Goal: Information Seeking & Learning: Learn about a topic

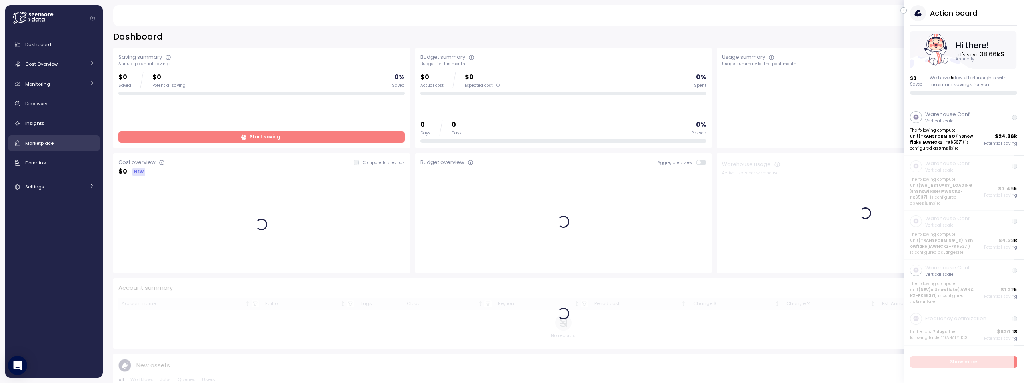
click at [46, 145] on span "Marketplace" at bounding box center [39, 143] width 28 height 6
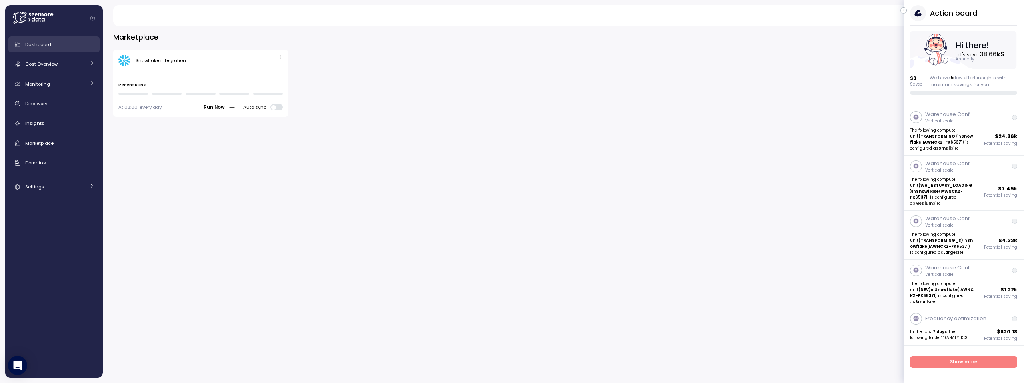
click at [39, 47] on span "Dashboard" at bounding box center [38, 44] width 26 height 6
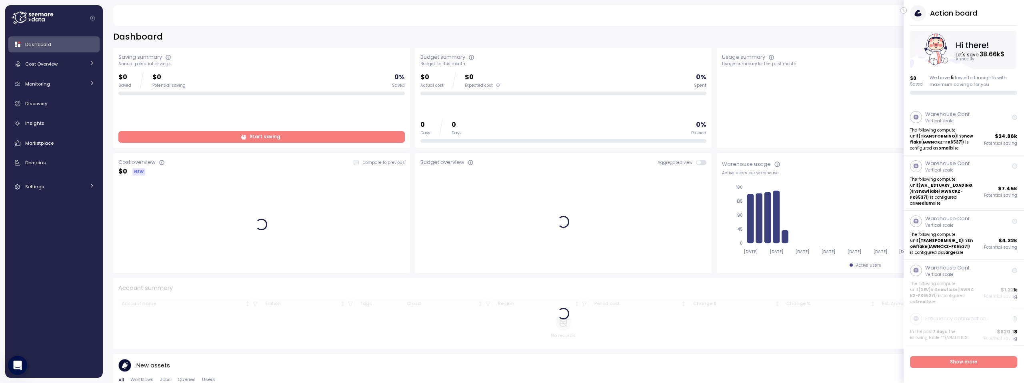
click at [905, 9] on icon "button" at bounding box center [904, 11] width 4 height 10
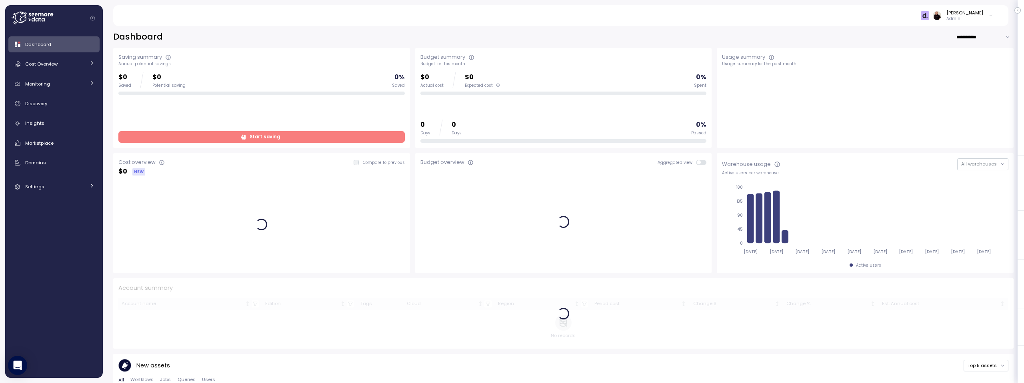
click at [989, 15] on icon at bounding box center [990, 16] width 4 height 10
click at [953, 45] on div "Arch Capital Group" at bounding box center [953, 45] width 52 height 7
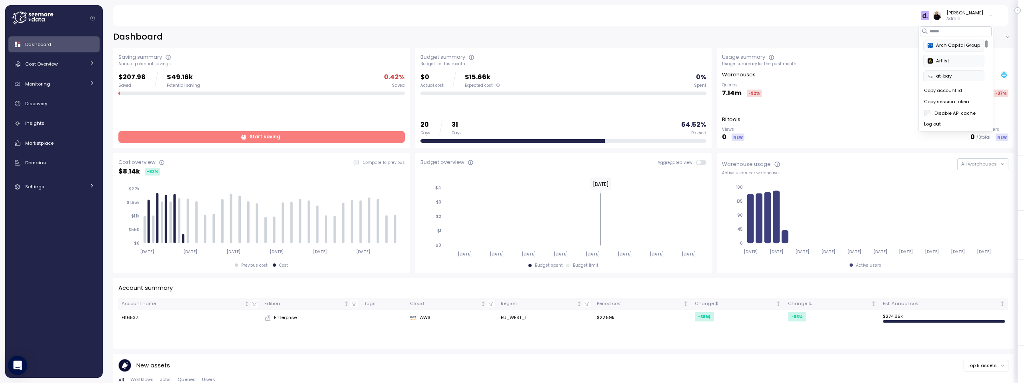
click at [687, 37] on div "**********" at bounding box center [563, 37] width 900 height 12
click at [978, 16] on p "Admin" at bounding box center [964, 19] width 37 height 6
click at [953, 64] on div "SurveyMonkey" at bounding box center [953, 66] width 52 height 7
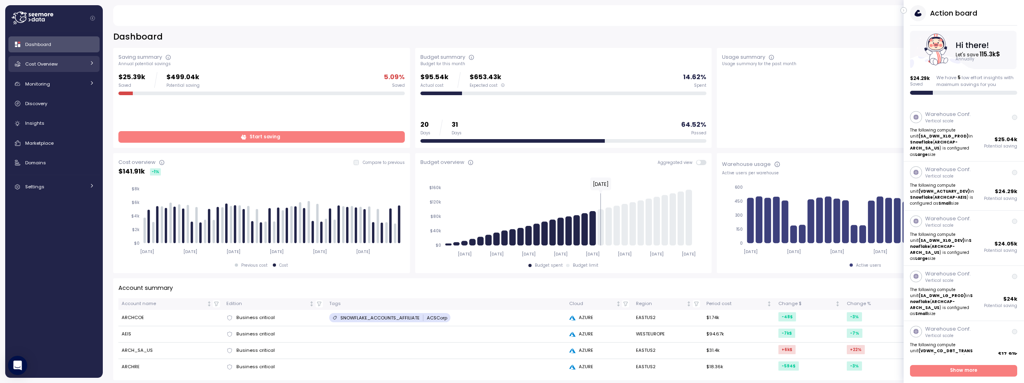
click at [58, 63] on div "Cost Overview" at bounding box center [55, 64] width 60 height 8
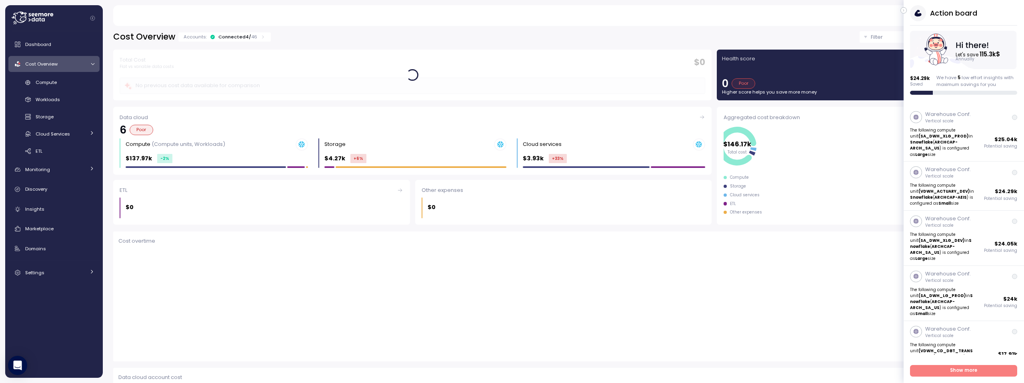
click at [229, 36] on div "Connected 4 / 46" at bounding box center [237, 37] width 39 height 6
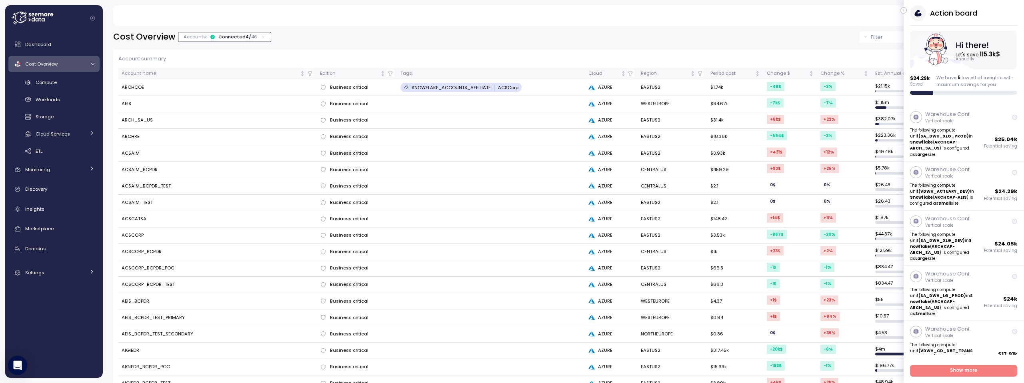
click at [903, 10] on icon "button" at bounding box center [904, 11] width 4 height 10
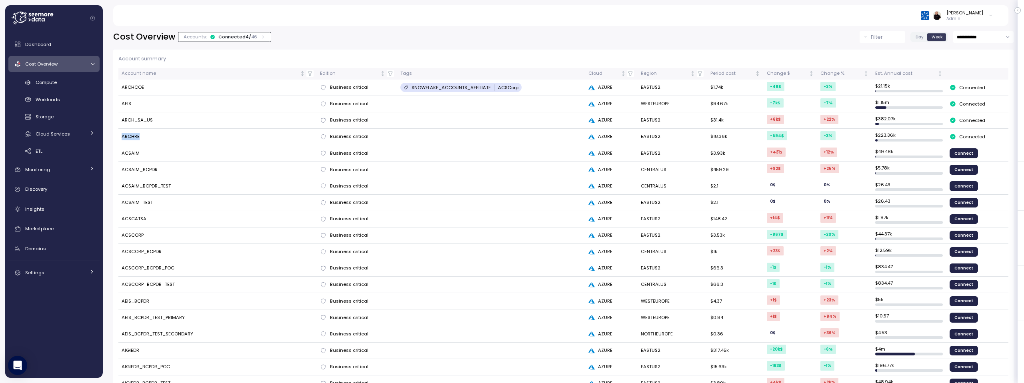
drag, startPoint x: 140, startPoint y: 136, endPoint x: 121, endPoint y: 138, distance: 19.0
click at [121, 138] on td "ARCHRE" at bounding box center [217, 137] width 198 height 16
copy td "ARCHRE"
click at [976, 12] on div "[PERSON_NAME]" at bounding box center [964, 13] width 37 height 6
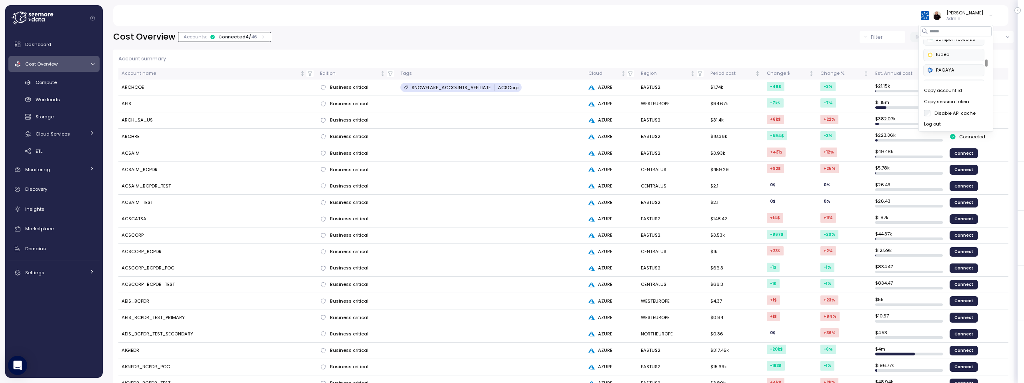
click at [946, 69] on div "PAGAYA" at bounding box center [953, 70] width 52 height 7
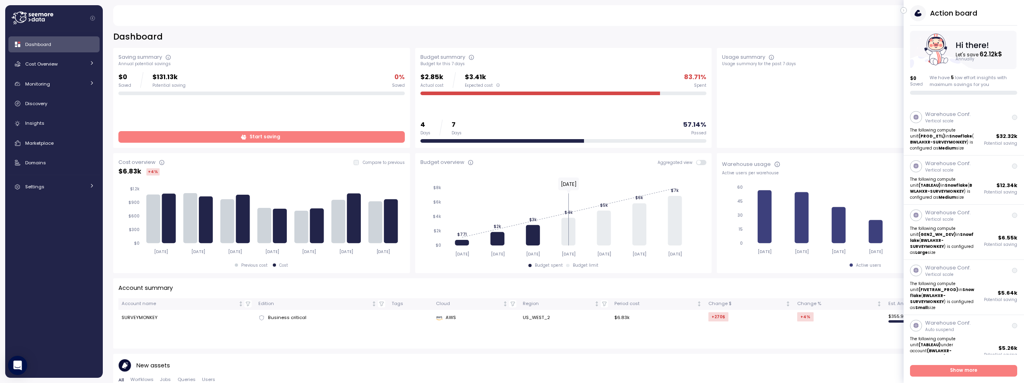
click at [902, 10] on icon "button" at bounding box center [904, 11] width 4 height 10
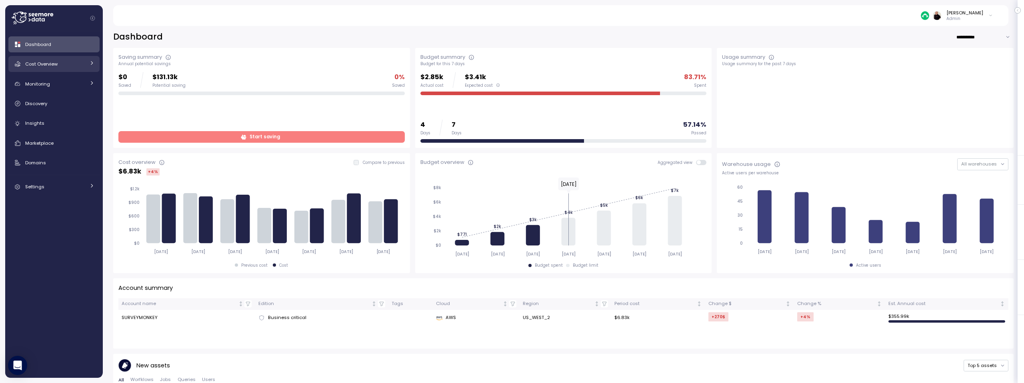
click at [57, 64] on span "Cost Overview" at bounding box center [41, 64] width 32 height 6
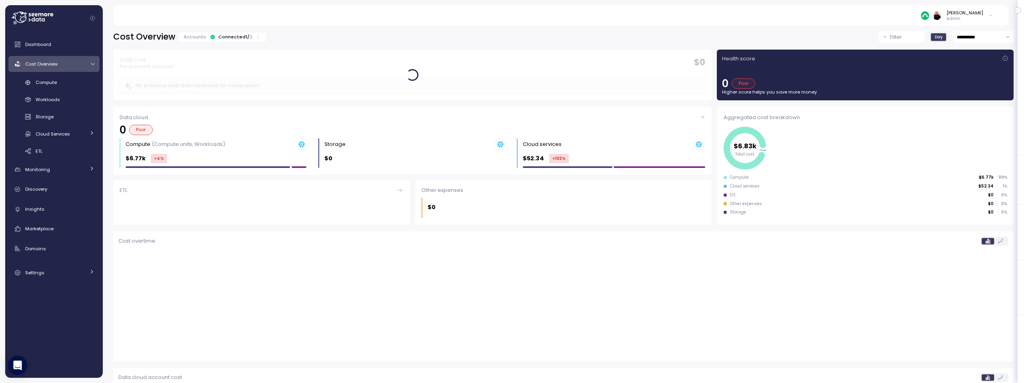
click at [230, 37] on div "Connected 1 / 2" at bounding box center [235, 37] width 34 height 6
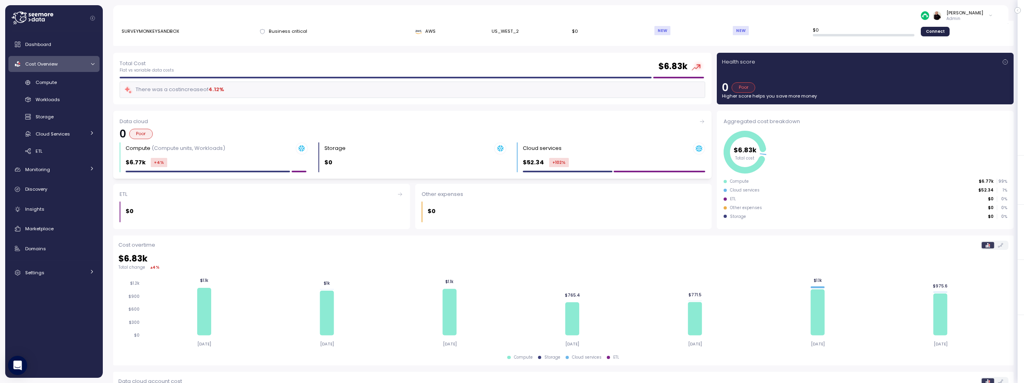
scroll to position [74, 0]
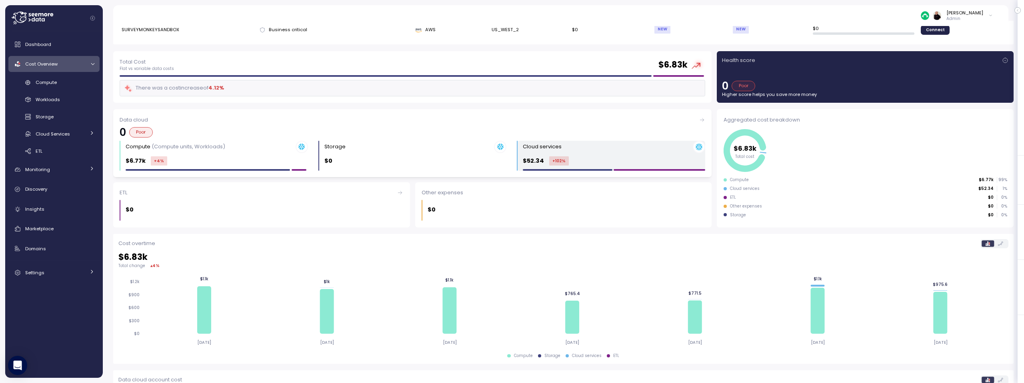
click at [567, 149] on div "Cloud services" at bounding box center [614, 147] width 182 height 12
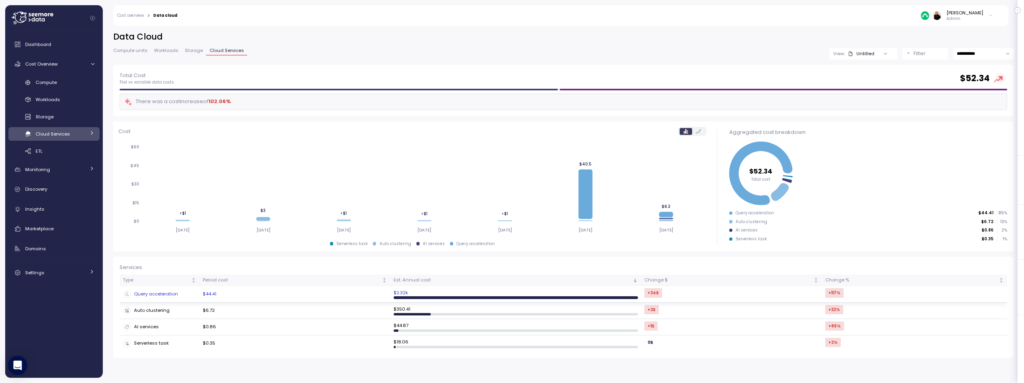
click at [158, 294] on div "Query acceleration" at bounding box center [160, 294] width 74 height 8
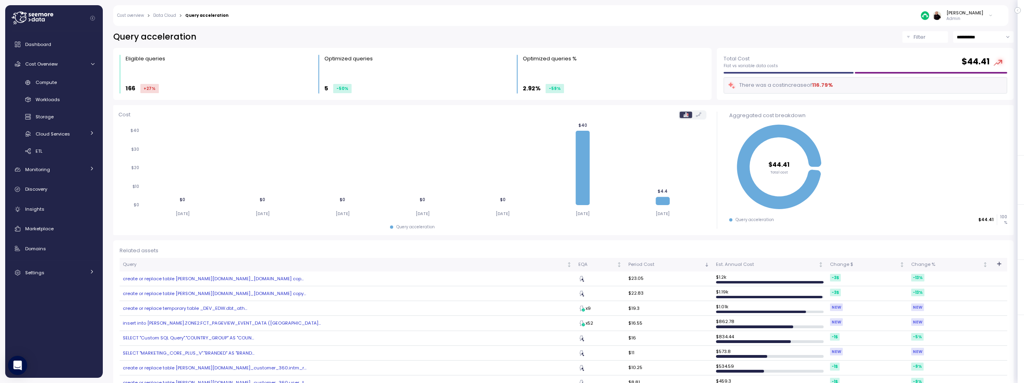
click at [169, 16] on link "Data Cloud" at bounding box center [164, 16] width 23 height 4
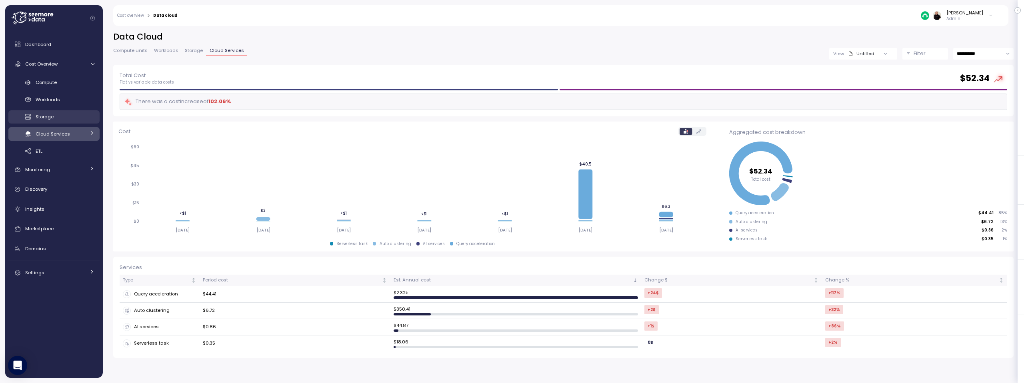
click at [45, 119] on span "Storage" at bounding box center [45, 117] width 18 height 6
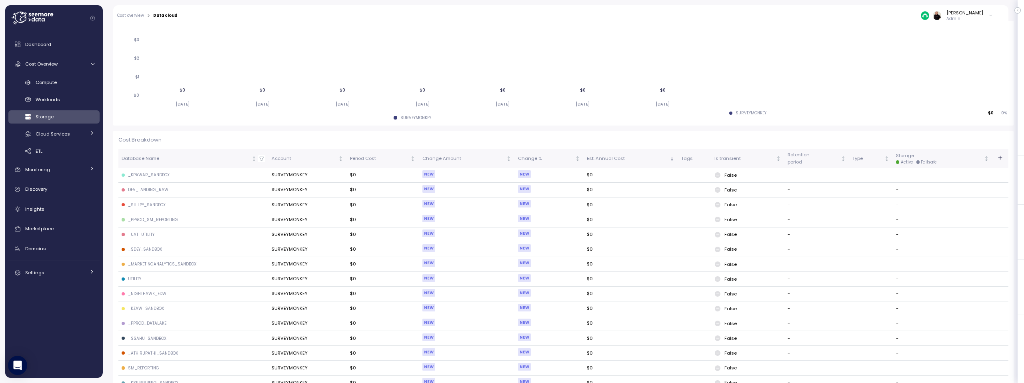
scroll to position [101, 0]
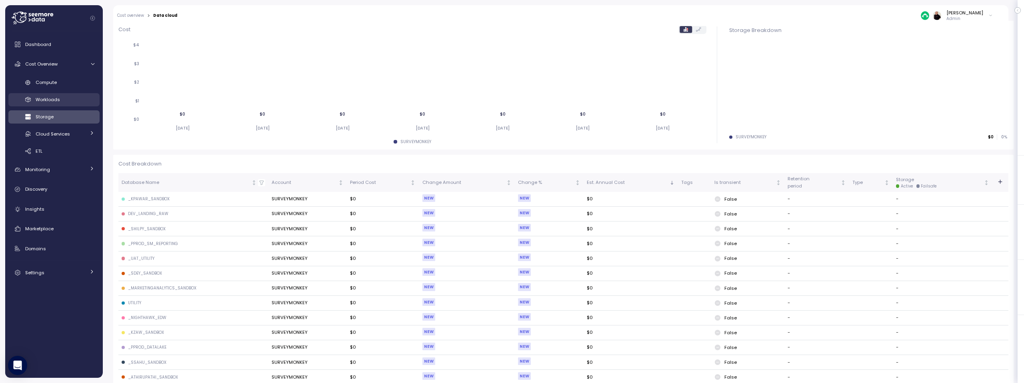
click at [52, 99] on span "Workloads" at bounding box center [48, 99] width 24 height 6
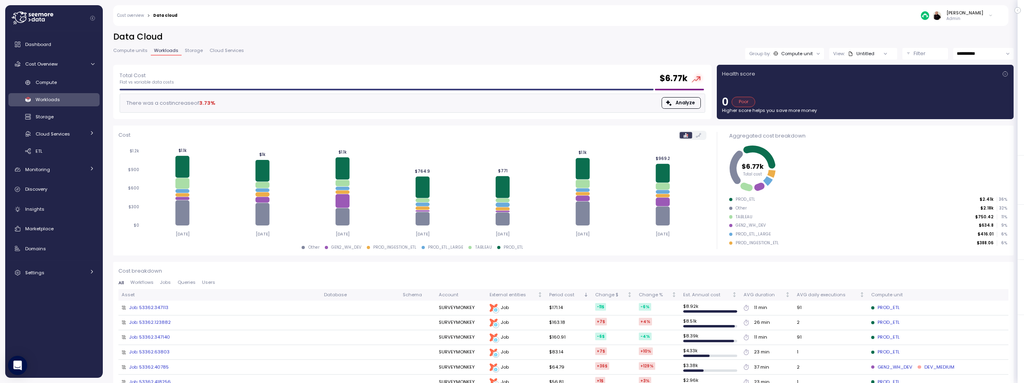
click at [675, 101] on span "Analyze" at bounding box center [684, 103] width 19 height 11
click at [46, 80] on span "Compute" at bounding box center [46, 82] width 21 height 6
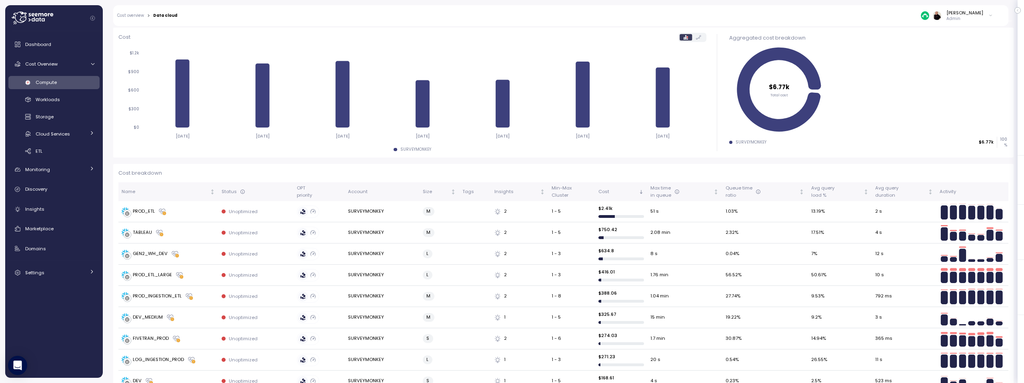
scroll to position [109, 0]
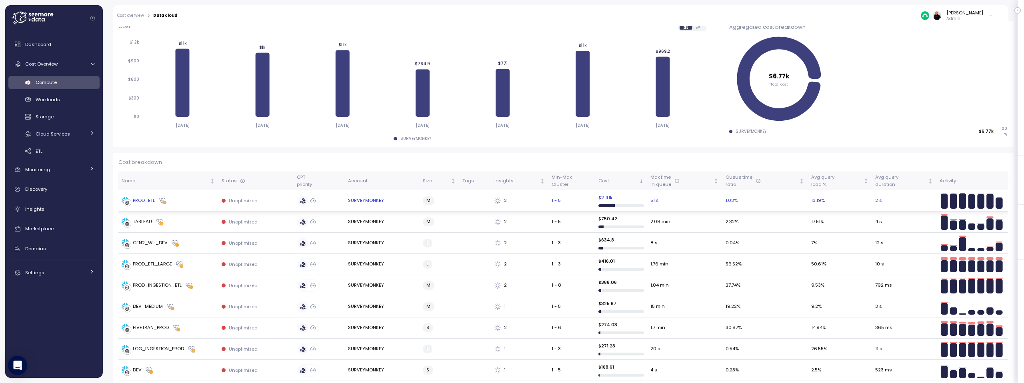
click at [143, 199] on div "PROD_ETL" at bounding box center [144, 200] width 22 height 7
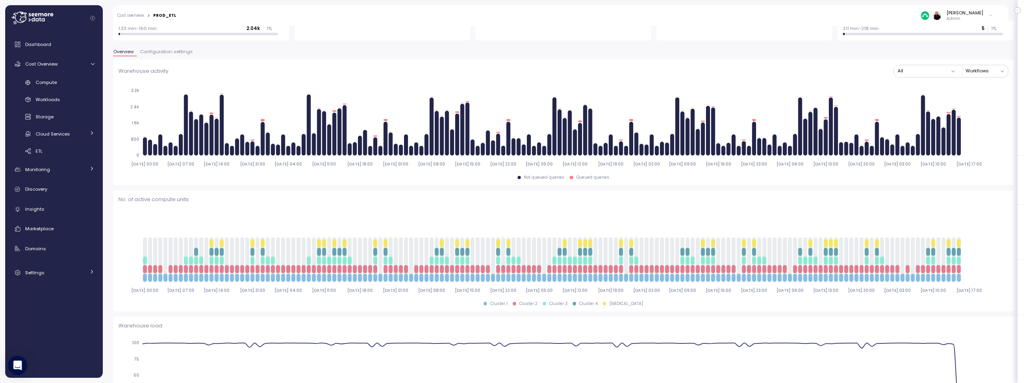
scroll to position [32, 0]
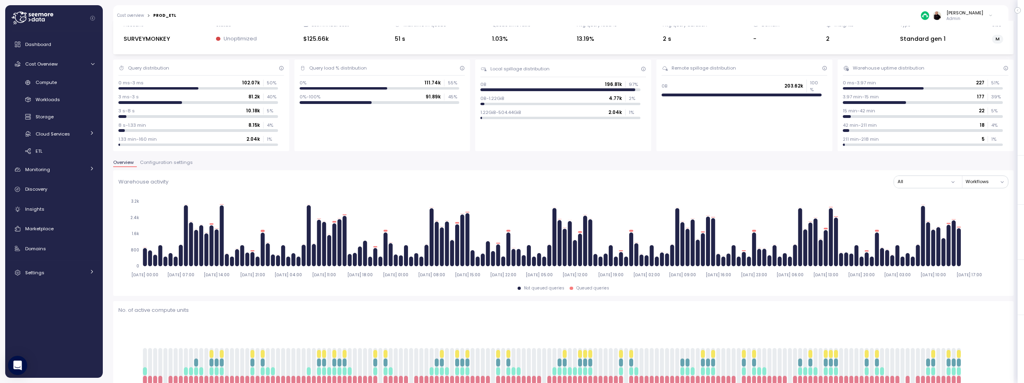
click at [171, 160] on span "Configuration settings" at bounding box center [166, 162] width 53 height 4
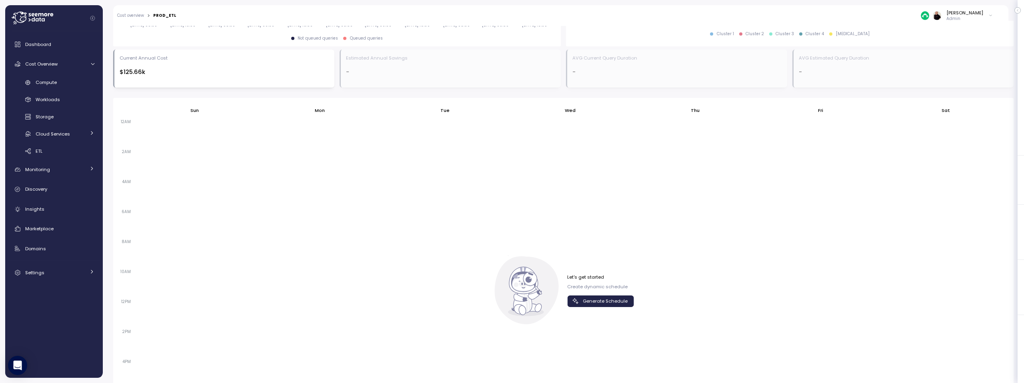
scroll to position [477, 0]
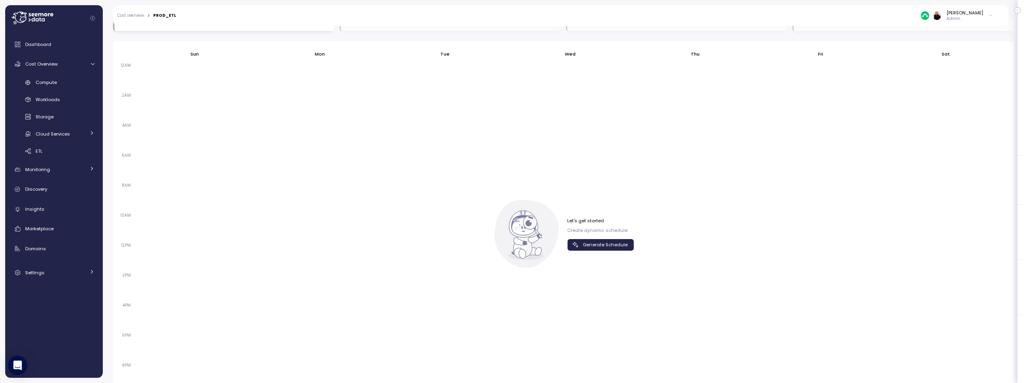
click at [603, 245] on span "Generate Schedule" at bounding box center [605, 245] width 45 height 11
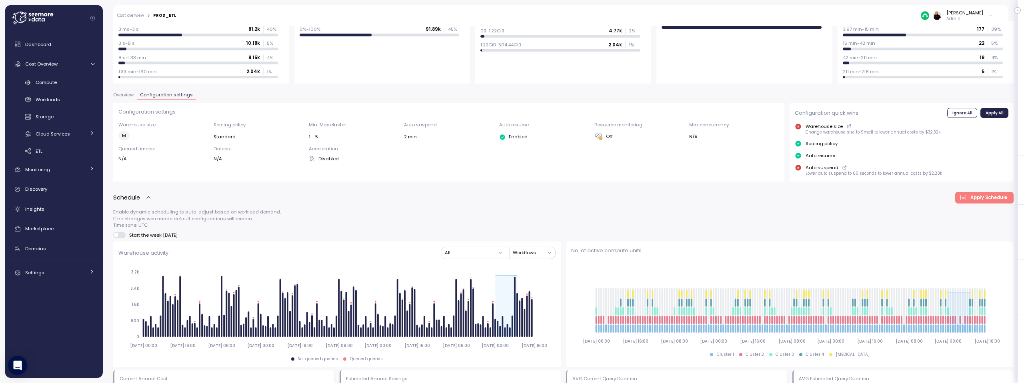
scroll to position [0, 0]
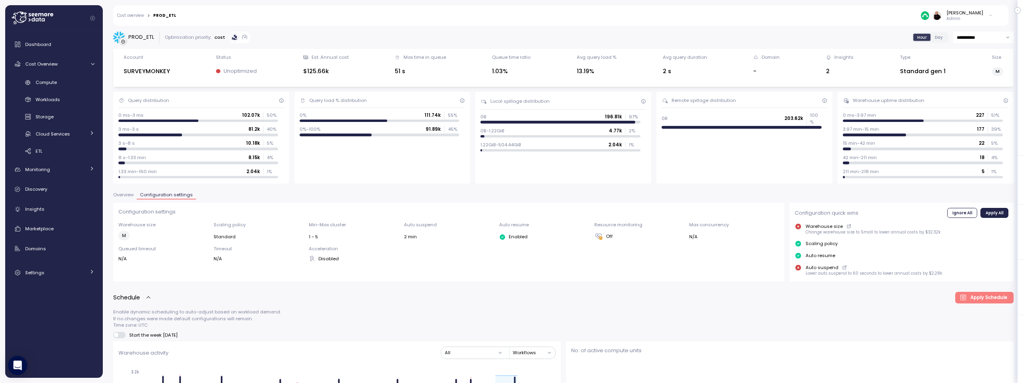
click at [130, 16] on link "Cost overview" at bounding box center [130, 16] width 27 height 4
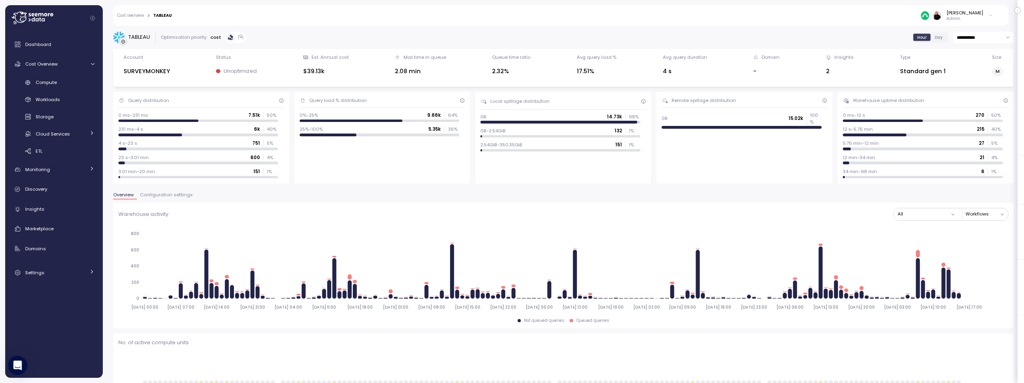
scroll to position [140, 0]
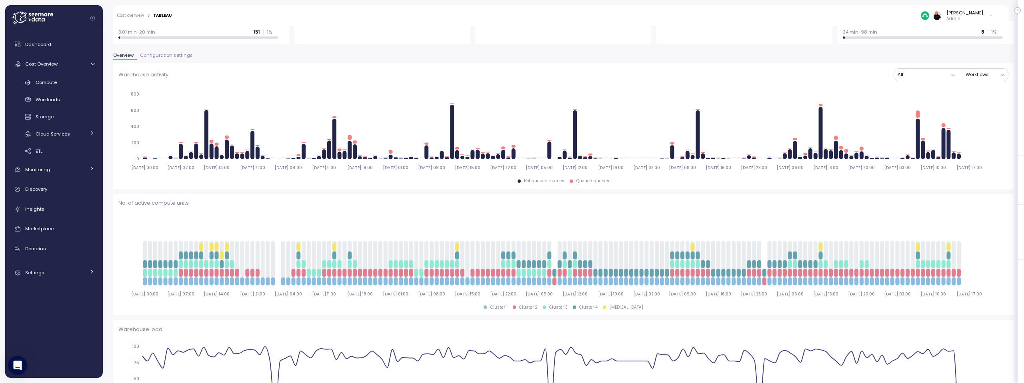
click at [158, 54] on span "Configuration settings" at bounding box center [166, 55] width 53 height 4
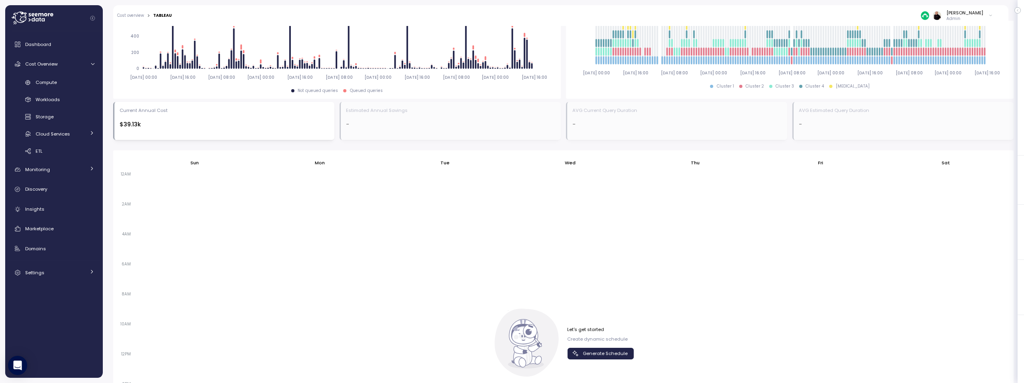
scroll to position [461, 0]
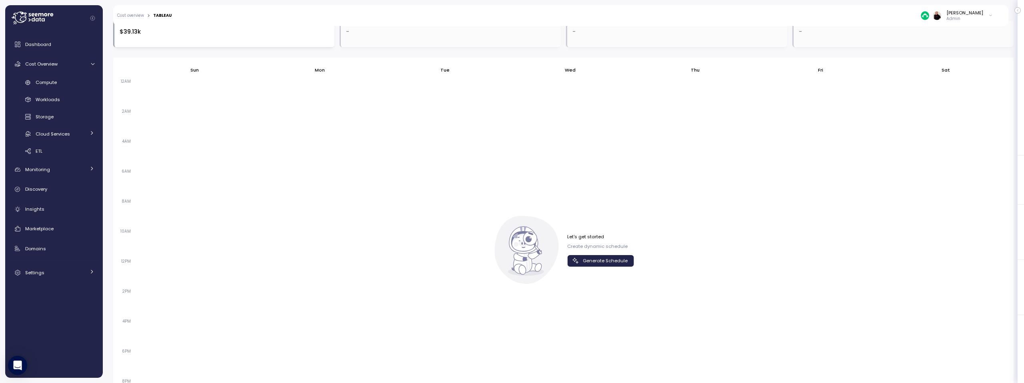
click at [607, 259] on span "Generate Schedule" at bounding box center [605, 261] width 45 height 11
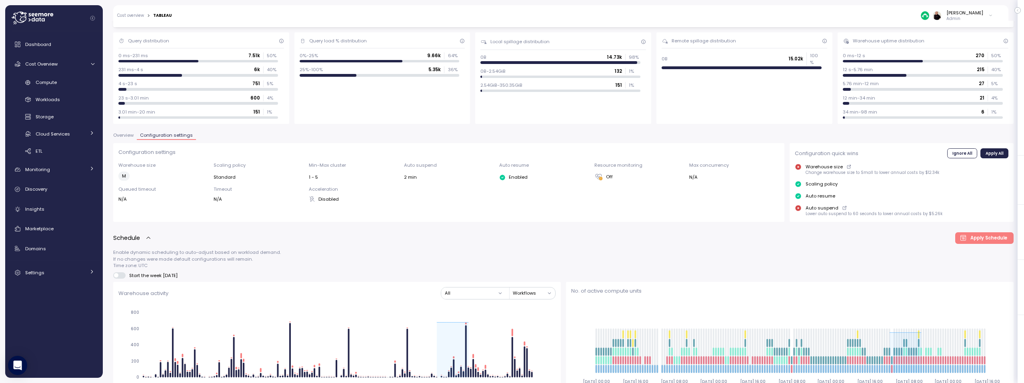
scroll to position [0, 0]
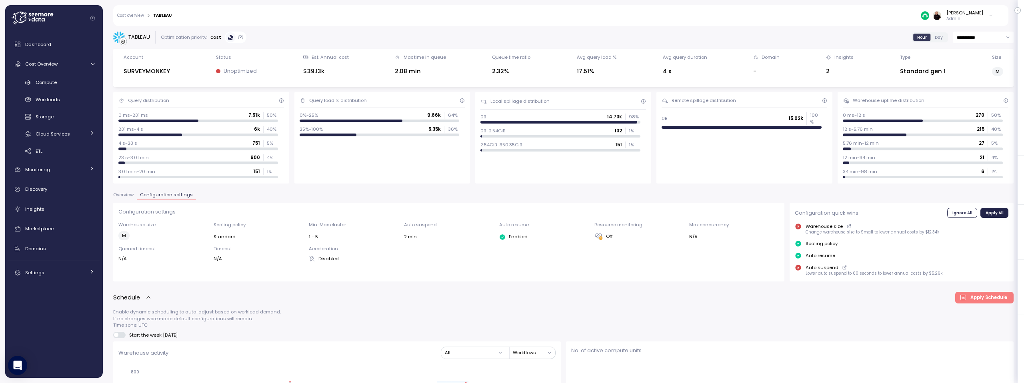
click at [130, 14] on link "Cost overview" at bounding box center [130, 16] width 27 height 4
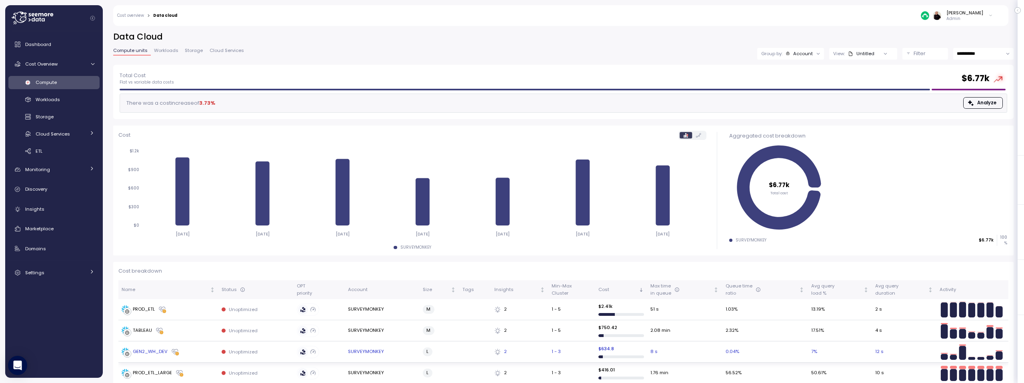
click at [146, 351] on div "GEN2_WH_DEV" at bounding box center [150, 351] width 35 height 7
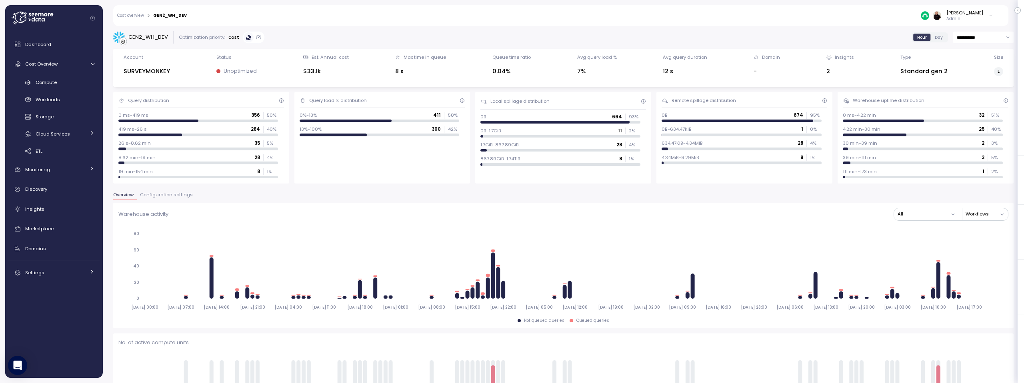
click at [182, 193] on span "Configuration settings" at bounding box center [166, 195] width 53 height 4
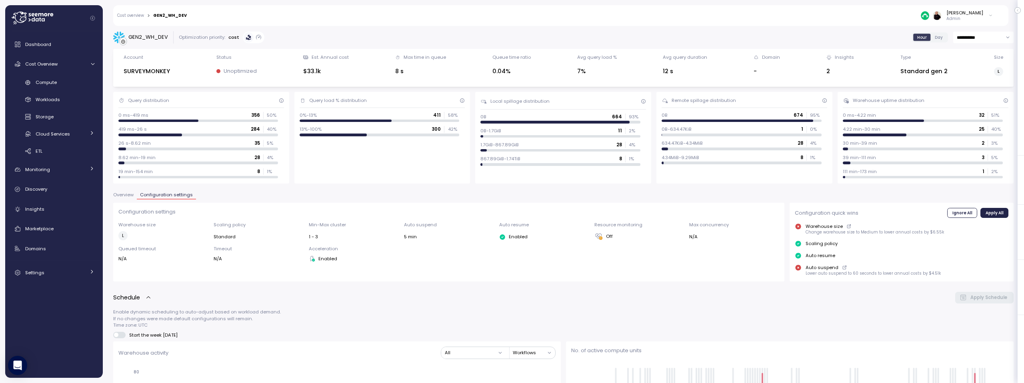
click at [134, 15] on link "Cost overview" at bounding box center [130, 16] width 27 height 4
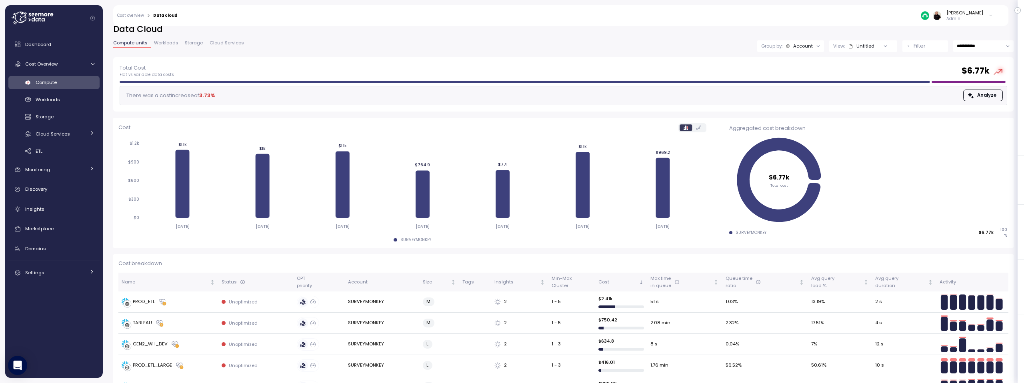
scroll to position [90, 0]
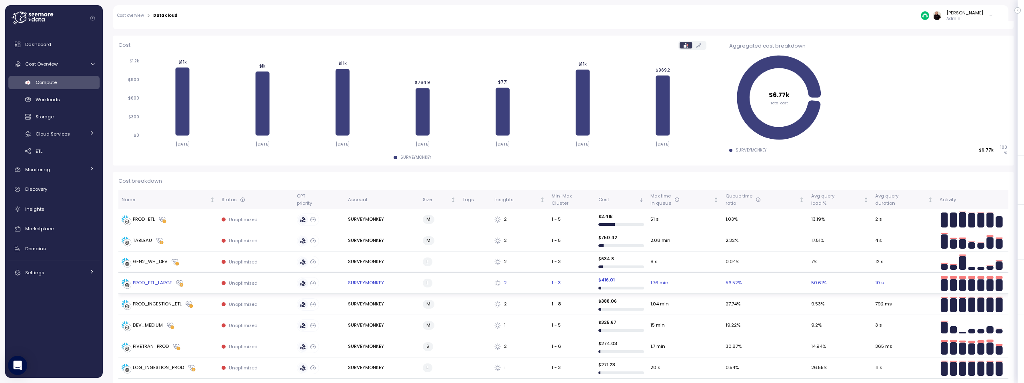
click at [145, 282] on div "PROD_ETL_LARGE" at bounding box center [152, 283] width 39 height 7
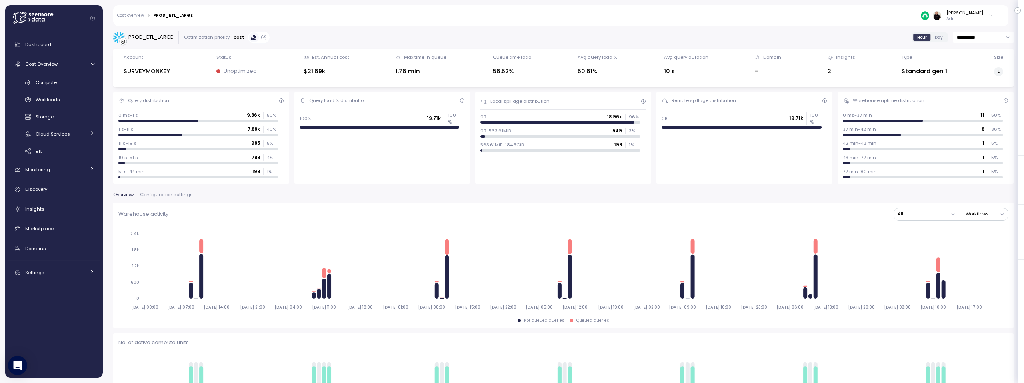
click at [162, 194] on span "Configuration settings" at bounding box center [166, 195] width 53 height 4
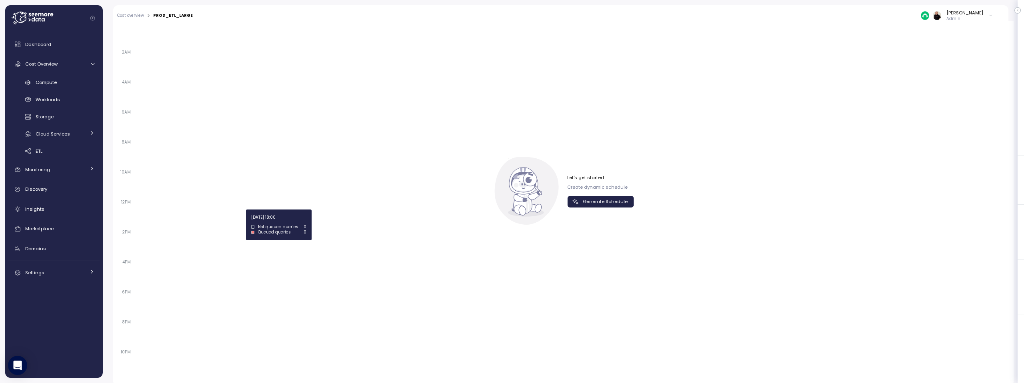
scroll to position [521, 0]
click at [591, 196] on span "Generate Schedule" at bounding box center [605, 201] width 45 height 11
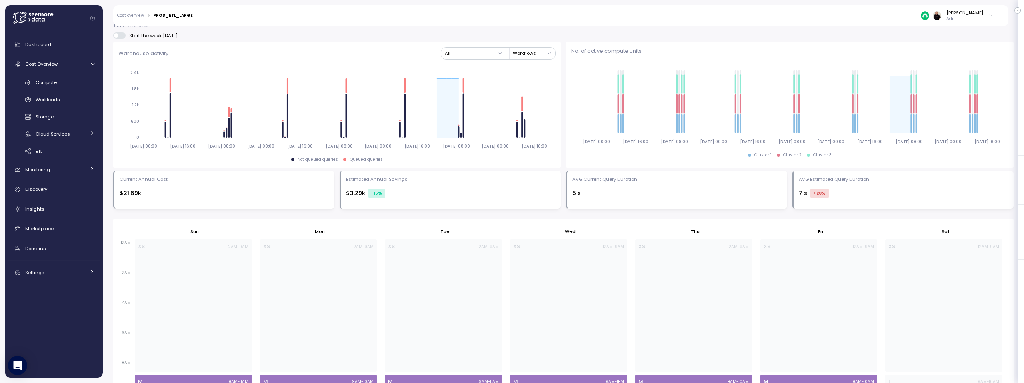
scroll to position [298, 0]
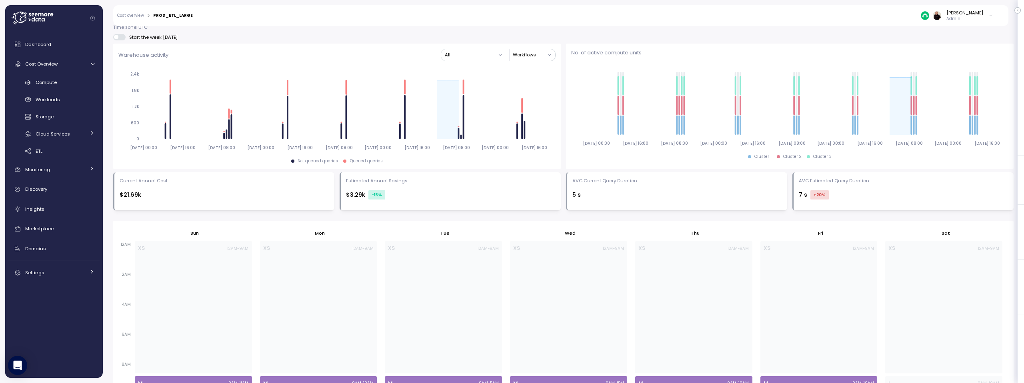
click at [118, 38] on span at bounding box center [122, 37] width 8 height 6
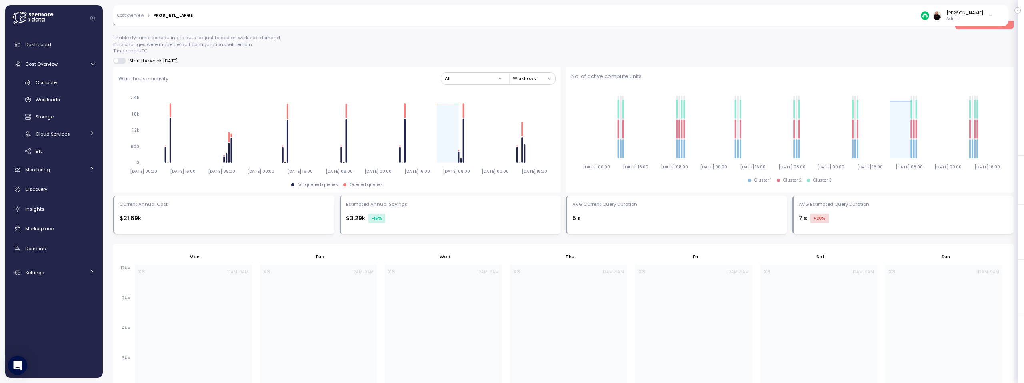
scroll to position [245, 0]
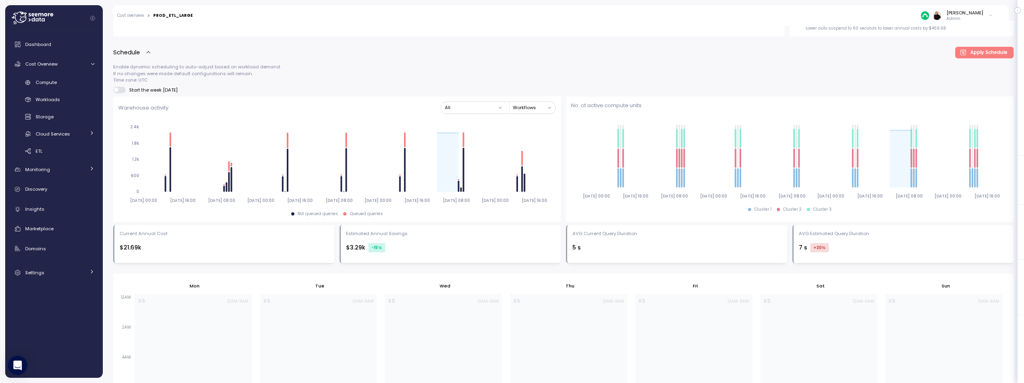
click at [125, 90] on span at bounding box center [122, 90] width 8 height 6
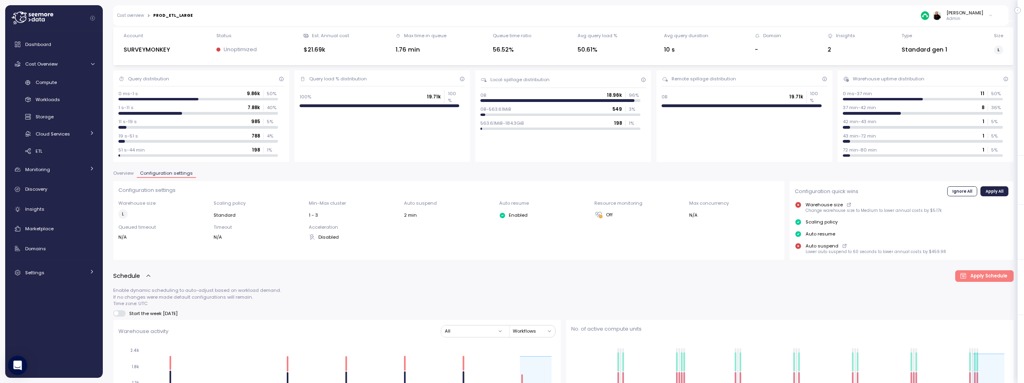
scroll to position [0, 0]
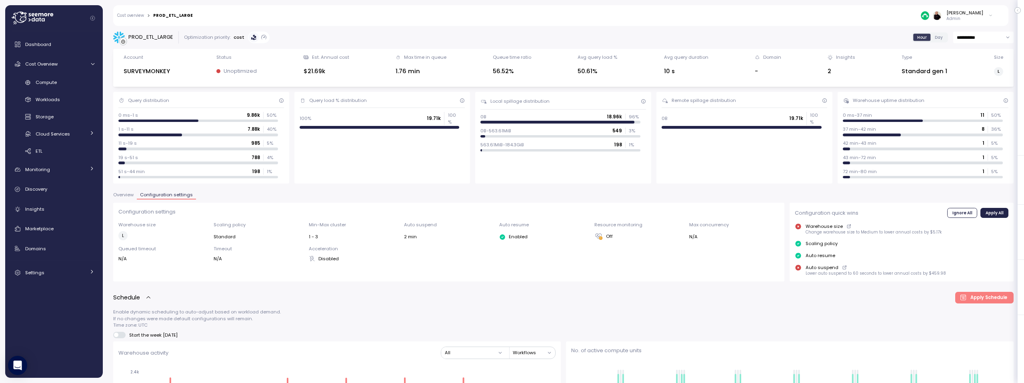
click at [130, 14] on link "Cost overview" at bounding box center [130, 16] width 27 height 4
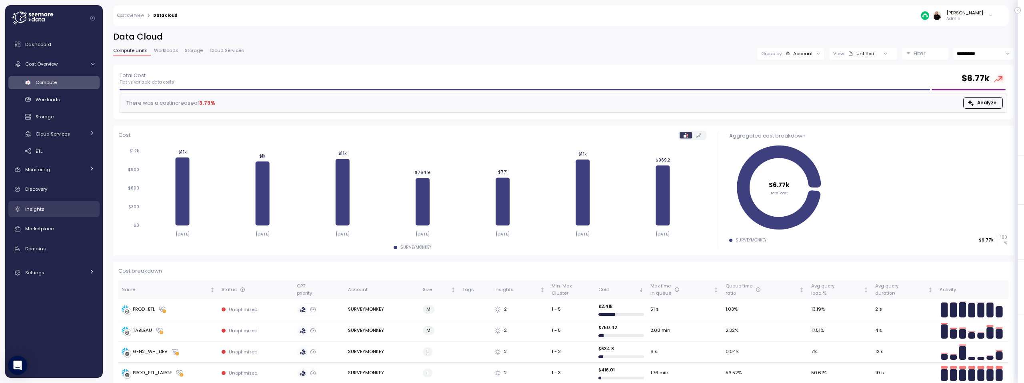
click at [39, 208] on span "Insights" at bounding box center [34, 209] width 19 height 6
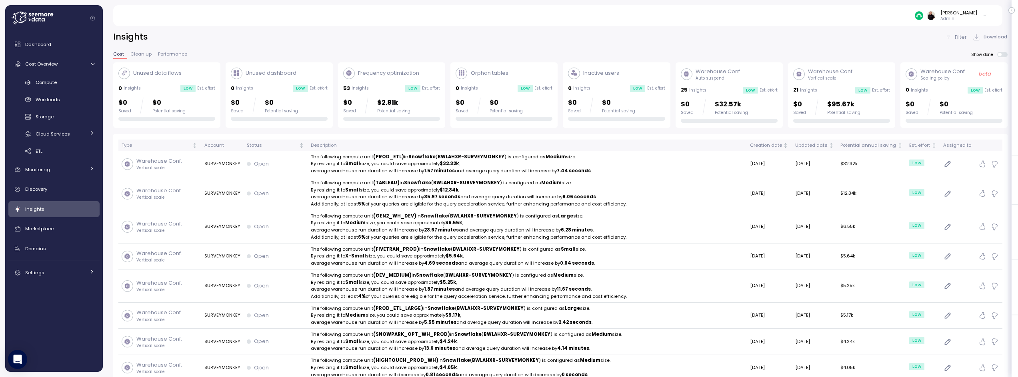
click at [387, 84] on div "53 Insights Low Est. effort" at bounding box center [391, 88] width 97 height 8
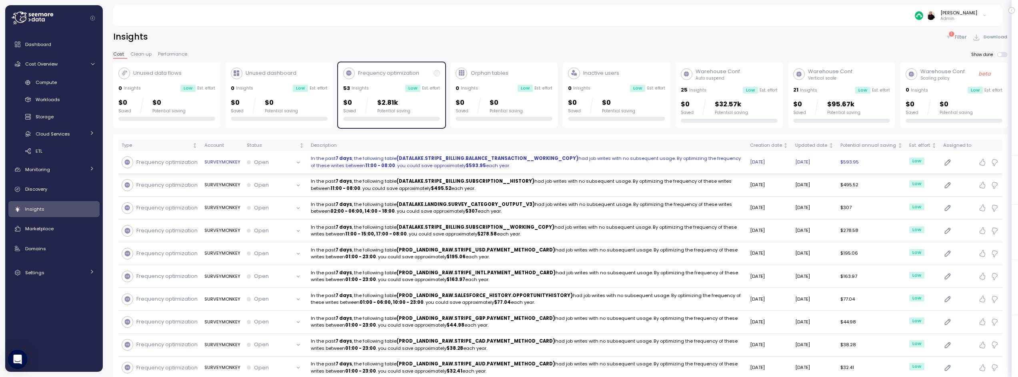
click at [382, 162] on p "In the past 7 days , the following table (DATALAKE.STRIPE_BILLING.BALANCE_TRANS…" at bounding box center [527, 162] width 433 height 14
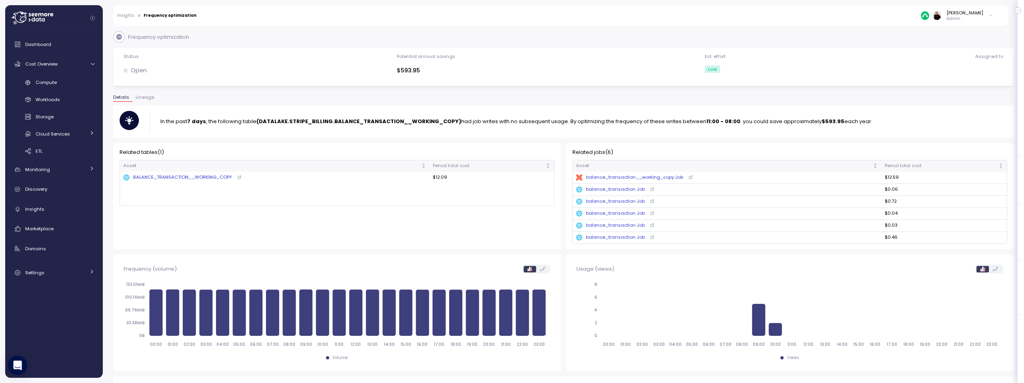
click at [127, 16] on link "Insights" at bounding box center [125, 16] width 17 height 4
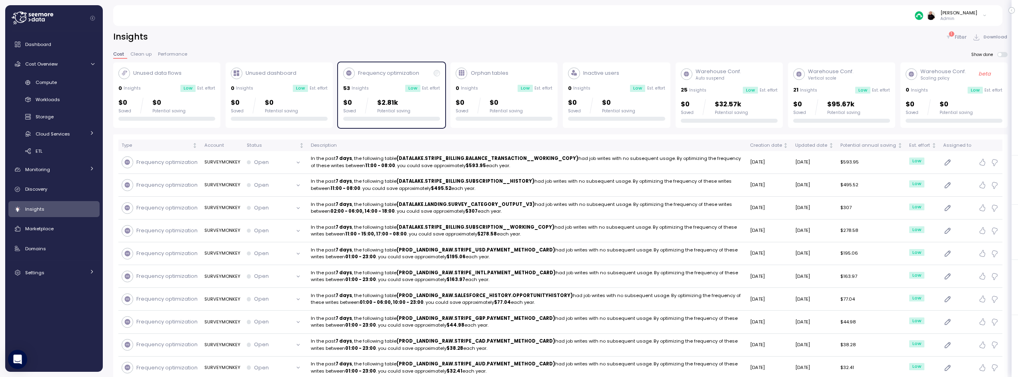
click at [383, 82] on div "Frequency optimization 53 Insights Low Est. effort $0 Saved $2.81k Potential sa…" at bounding box center [391, 95] width 97 height 54
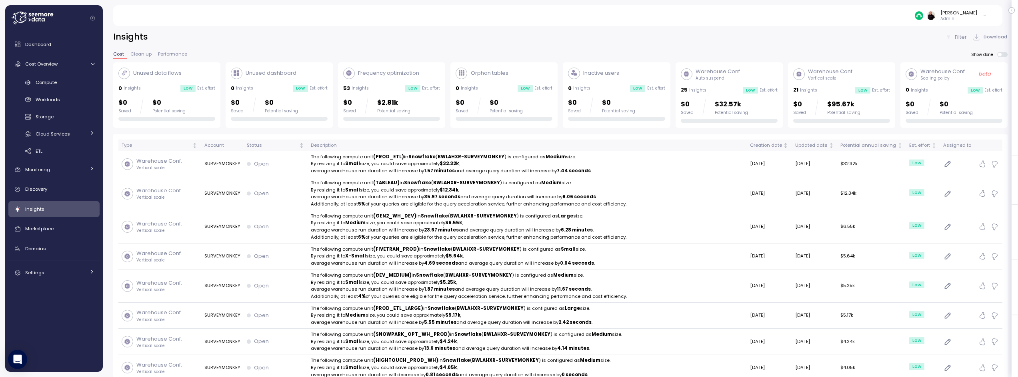
click at [734, 85] on div "Warehouse Conf. Auto suspend 25 Insights Low Est. effort $0 Saved $32.57k Poten…" at bounding box center [729, 95] width 97 height 55
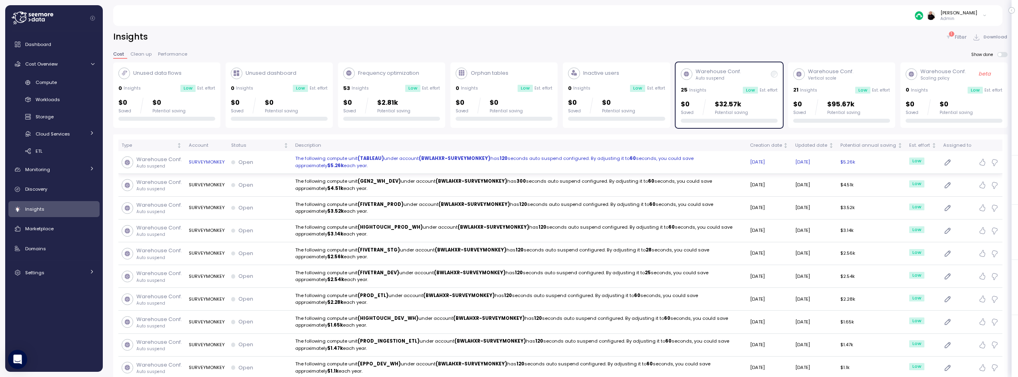
click at [509, 163] on p "The following compute unit (TABLEAU) under account (BWLAHXR-SURVEYMONKEY) has 1…" at bounding box center [519, 162] width 448 height 14
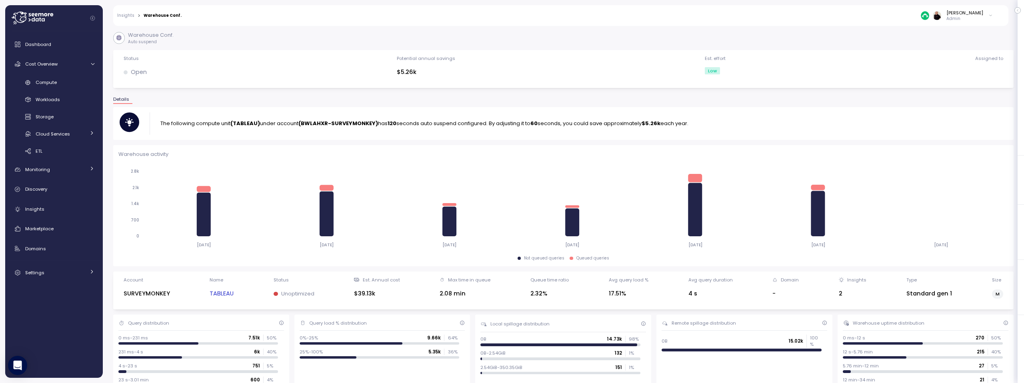
click at [121, 15] on link "Insights" at bounding box center [125, 16] width 17 height 4
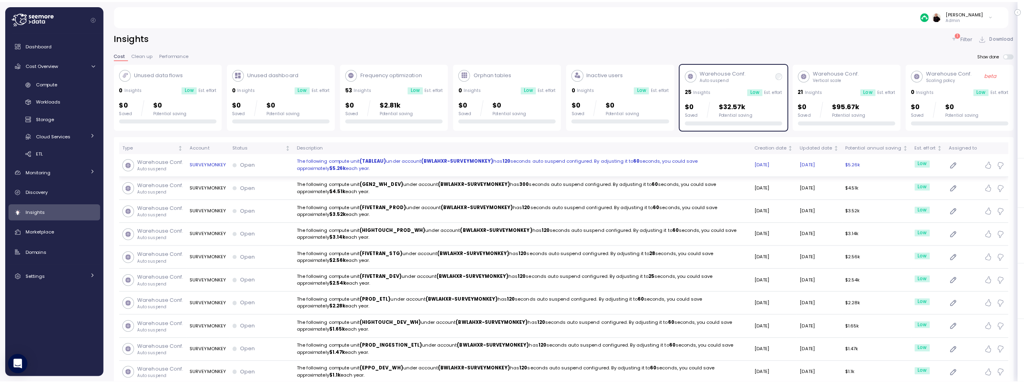
scroll to position [2, 0]
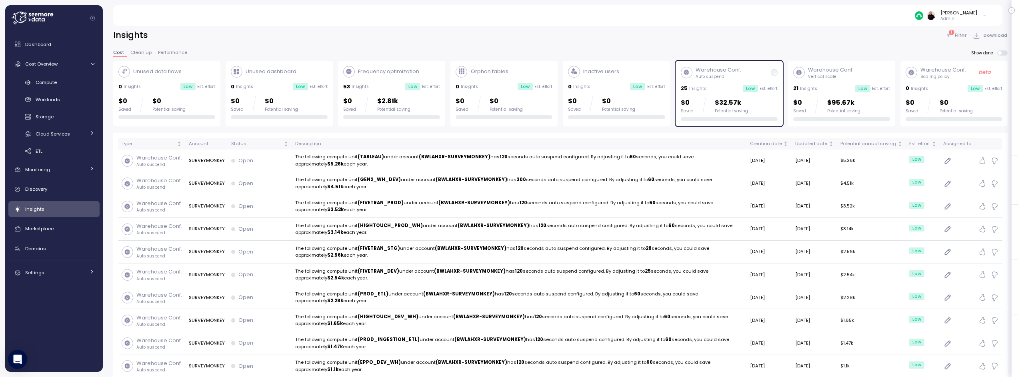
click at [832, 83] on div "Warehouse Conf. Vertical scale 21 Insights Low Est. effort $0 Saved $95.67k Pot…" at bounding box center [841, 93] width 97 height 55
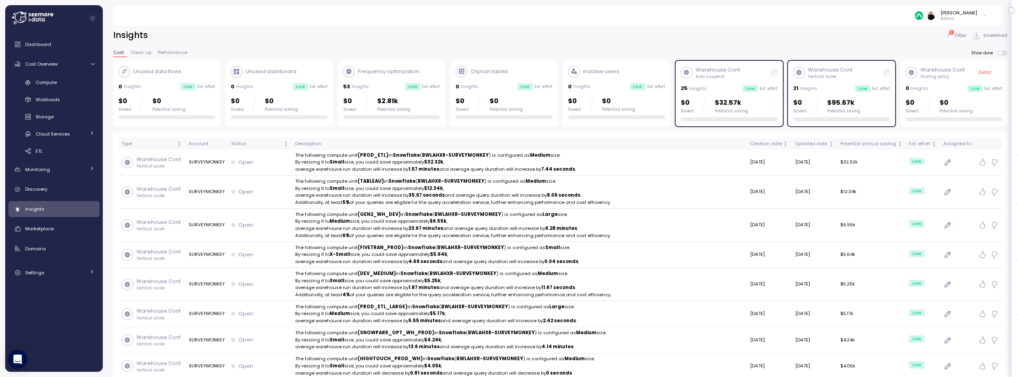
click at [752, 76] on div "Warehouse Conf. Auto suspend" at bounding box center [729, 73] width 97 height 14
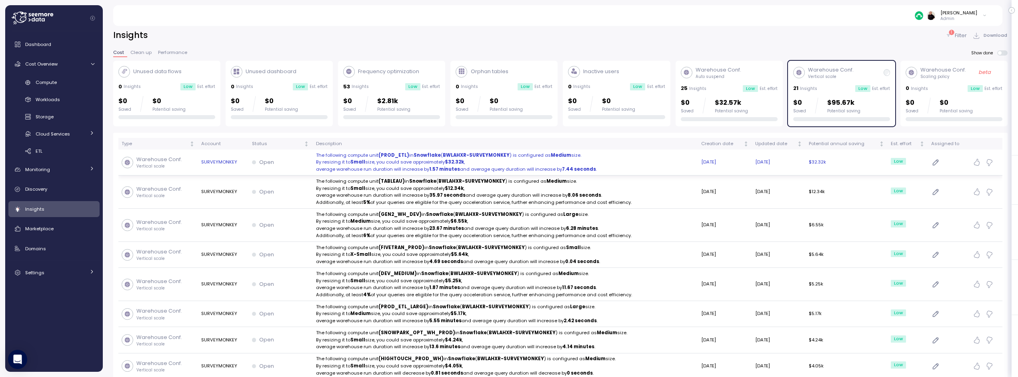
click at [625, 161] on p "By resizing it to Small size, you could save approximately $32.32k ," at bounding box center [505, 162] width 379 height 7
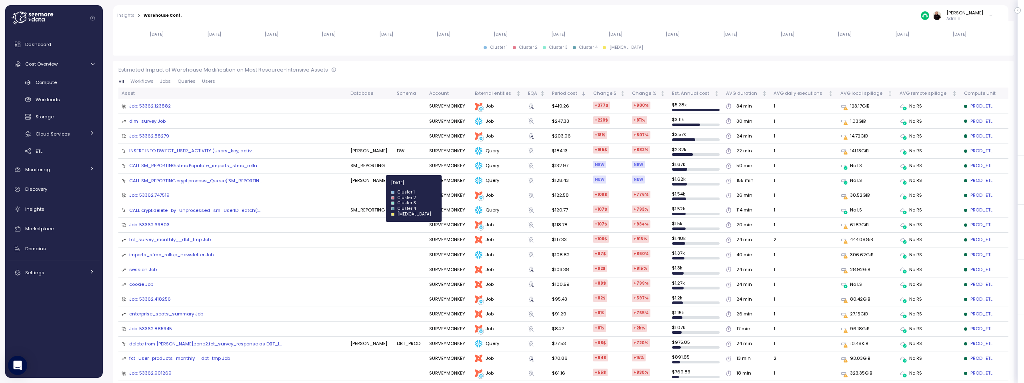
scroll to position [353, 0]
click at [187, 78] on div "Estimated Impact of Warehouse Modification on Most Resource-Intensive Assets Al…" at bounding box center [563, 364] width 890 height 597
click at [187, 81] on span "Queries" at bounding box center [187, 81] width 18 height 4
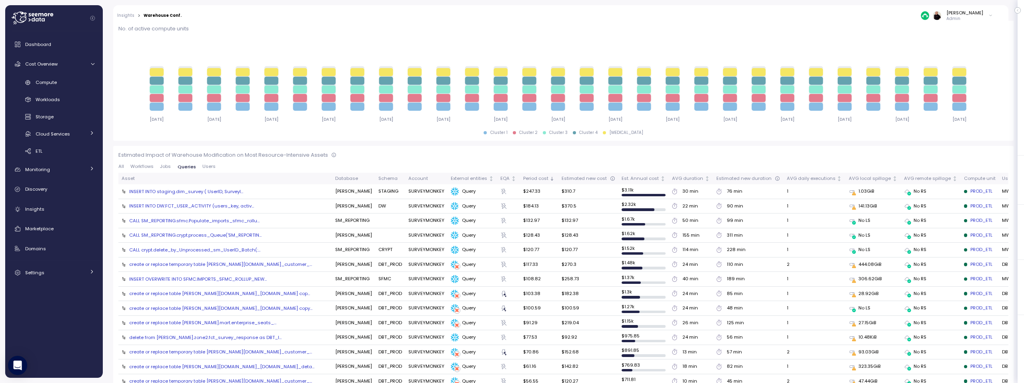
scroll to position [0, 0]
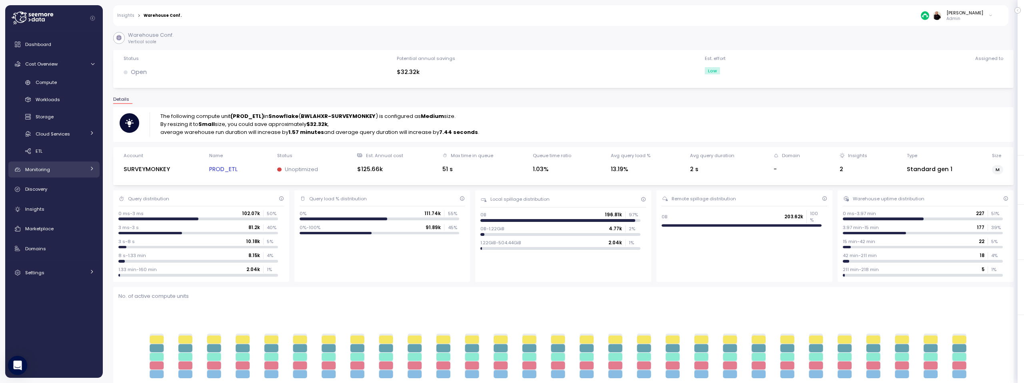
click at [55, 168] on div "Monitoring" at bounding box center [55, 170] width 60 height 8
click at [54, 205] on span "Anomalies" at bounding box center [48, 205] width 25 height 6
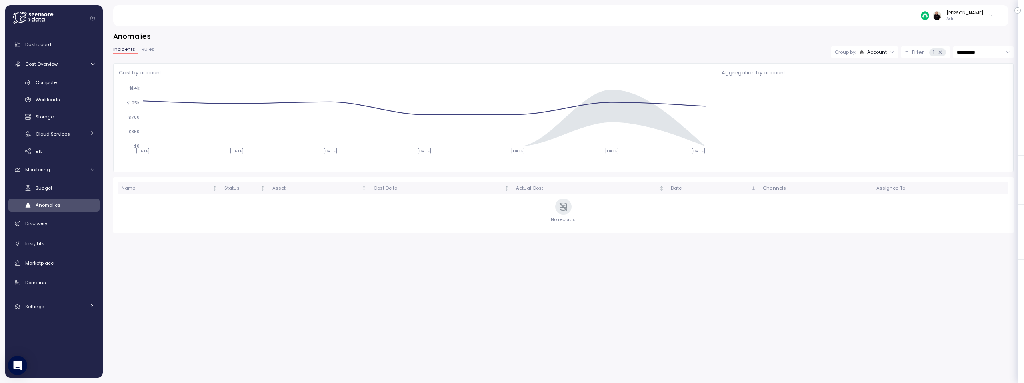
click at [873, 50] on div "Account" at bounding box center [877, 52] width 20 height 6
click at [870, 81] on p "Compute unit" at bounding box center [871, 83] width 32 height 6
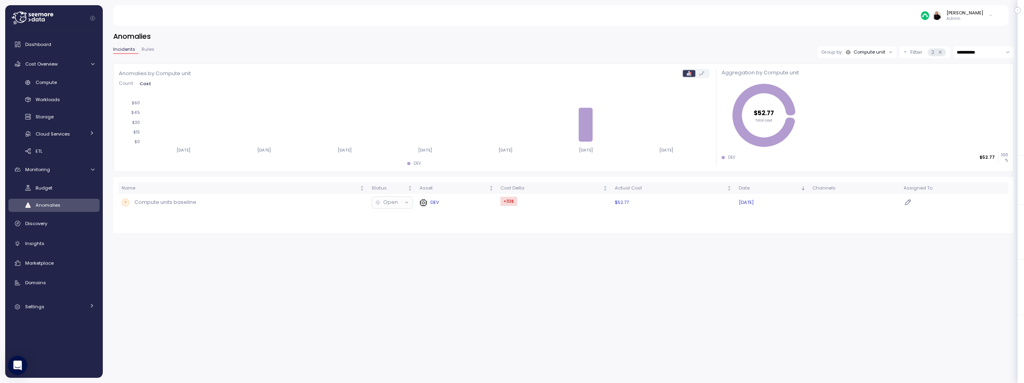
click at [163, 204] on p "Compute units baseline" at bounding box center [165, 202] width 62 height 8
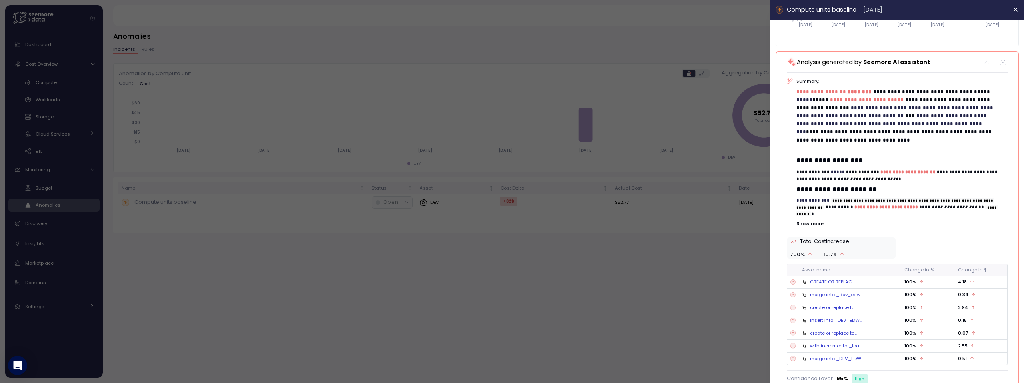
scroll to position [140, 0]
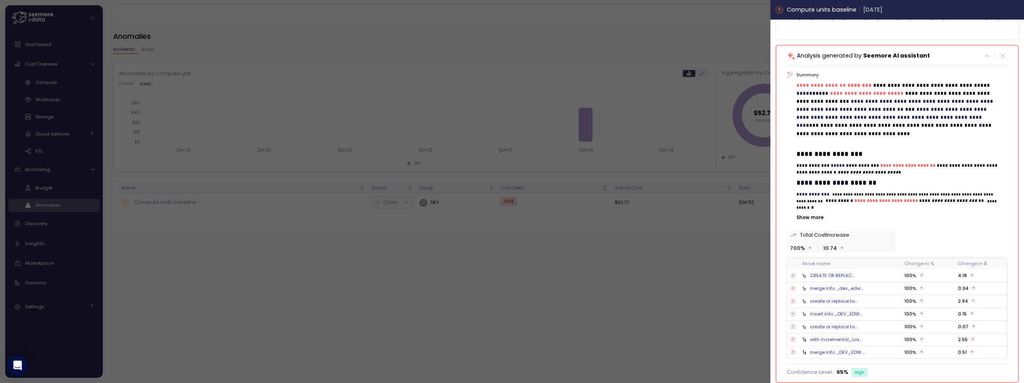
click at [1013, 11] on icon "button" at bounding box center [1016, 9] width 6 height 6
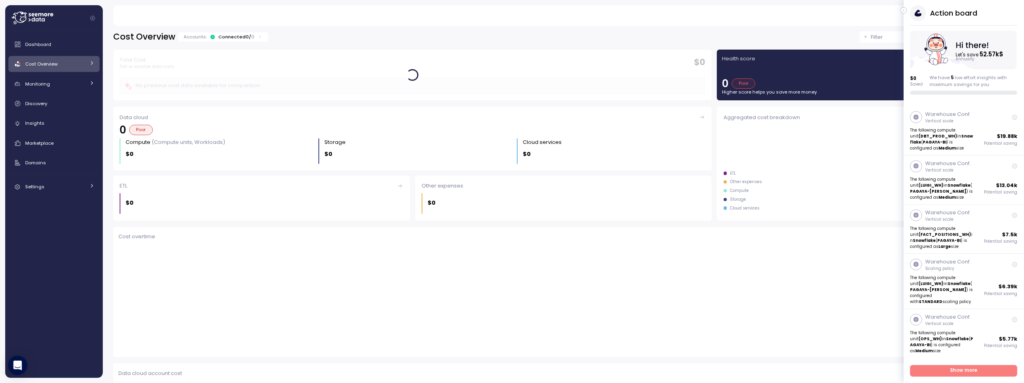
click at [904, 10] on icon "button" at bounding box center [904, 11] width 4 height 10
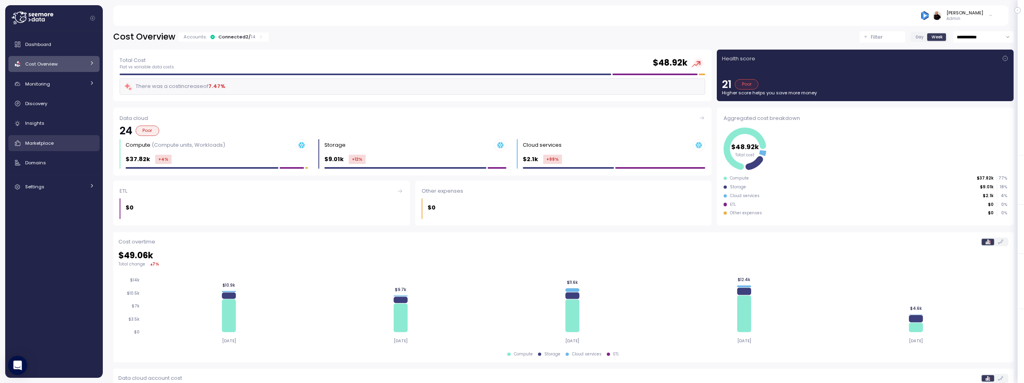
click at [44, 141] on span "Marketplace" at bounding box center [39, 143] width 28 height 6
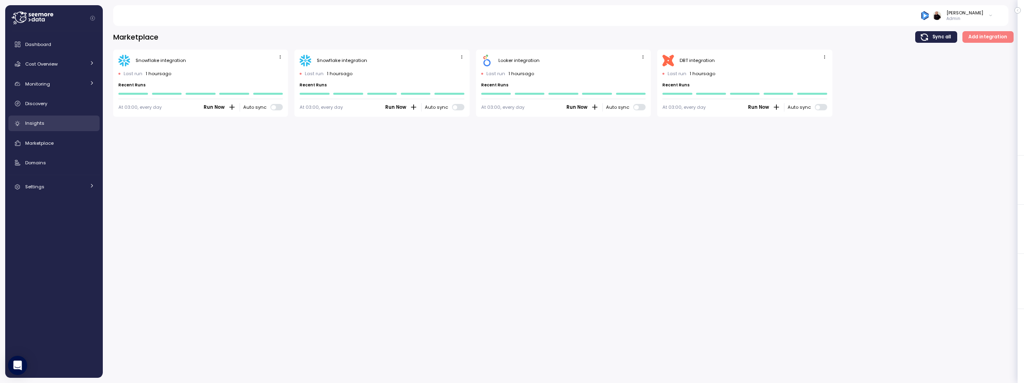
click at [56, 118] on link "Insights" at bounding box center [53, 124] width 91 height 16
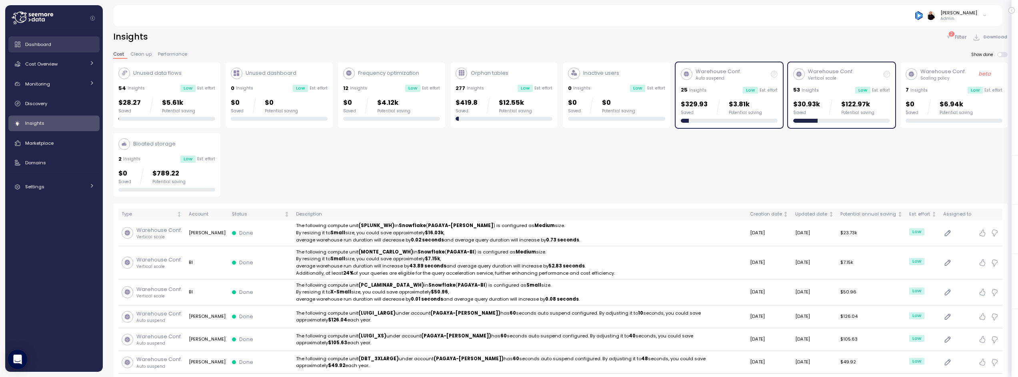
click at [60, 41] on div "Dashboard" at bounding box center [59, 44] width 69 height 8
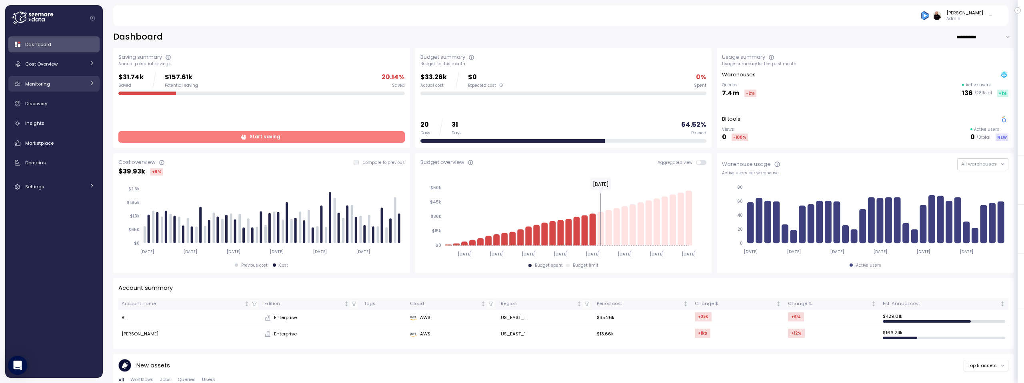
click at [48, 84] on span "Monitoring" at bounding box center [37, 84] width 25 height 6
click at [56, 120] on span "Anomalies" at bounding box center [48, 119] width 25 height 6
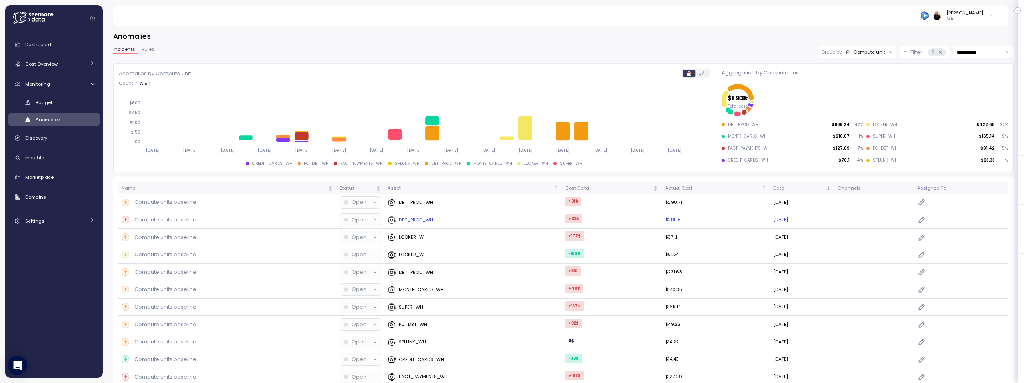
click at [159, 219] on p "Compute units baseline" at bounding box center [165, 220] width 62 height 8
